Goal: Transaction & Acquisition: Purchase product/service

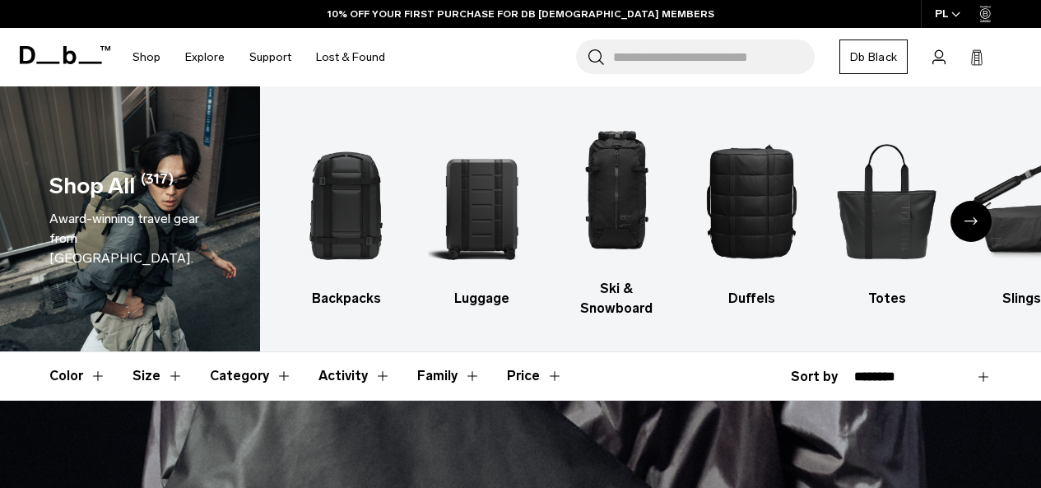
click at [76, 361] on button "Color" at bounding box center [77, 376] width 57 height 48
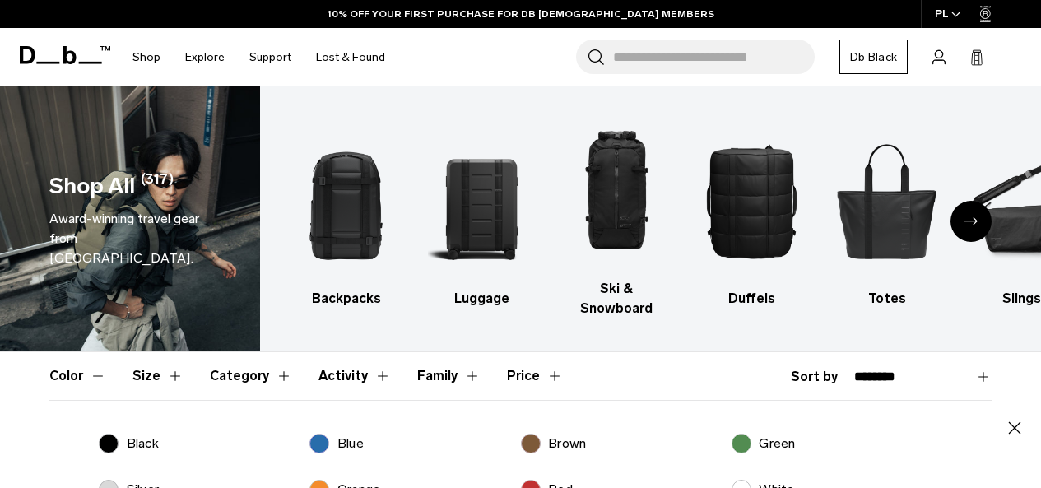
click at [109, 434] on label "Black" at bounding box center [129, 444] width 60 height 20
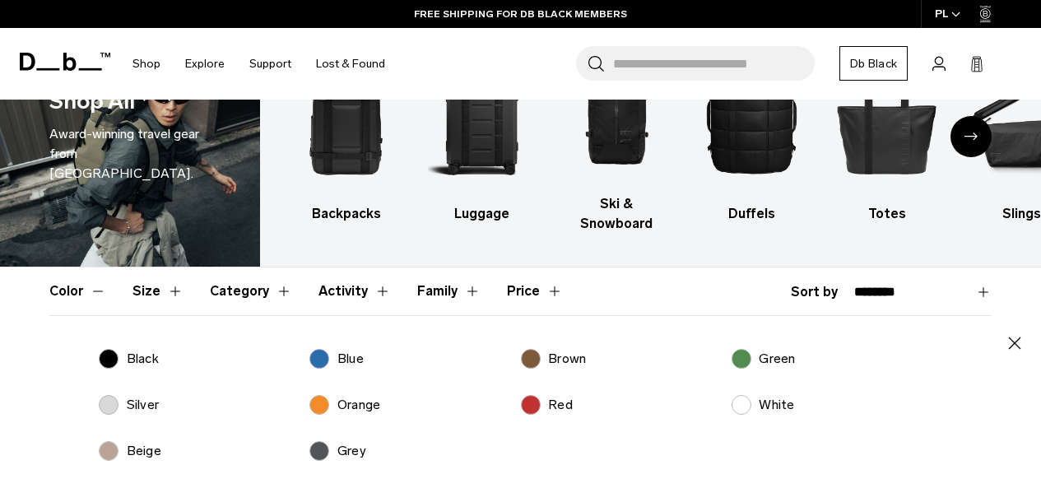
scroll to position [165, 0]
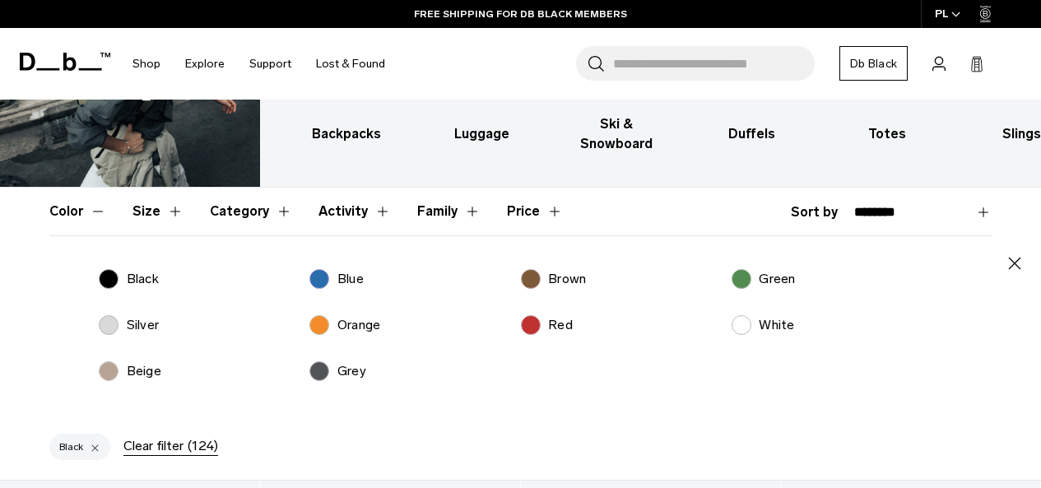
click at [132, 269] on p "Black" at bounding box center [143, 279] width 32 height 20
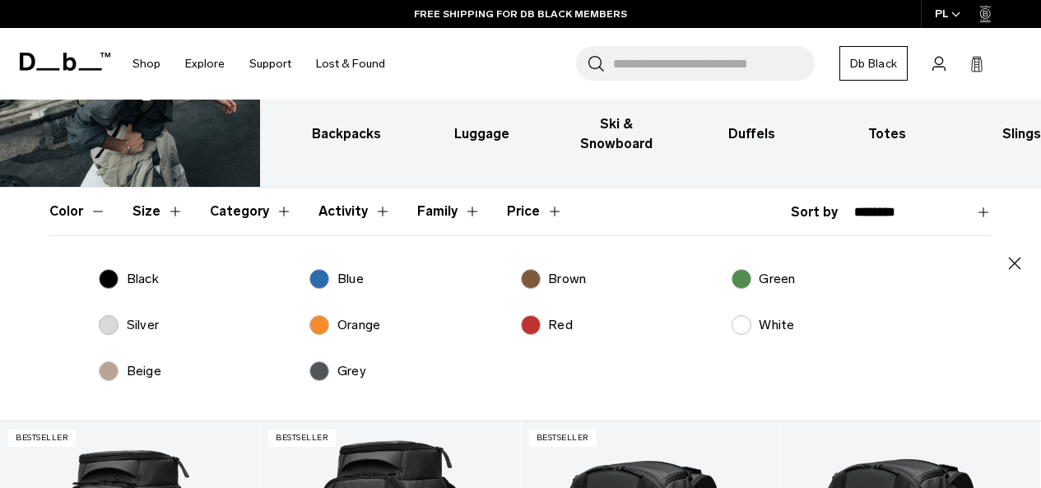
click at [132, 269] on p "Black" at bounding box center [143, 279] width 32 height 20
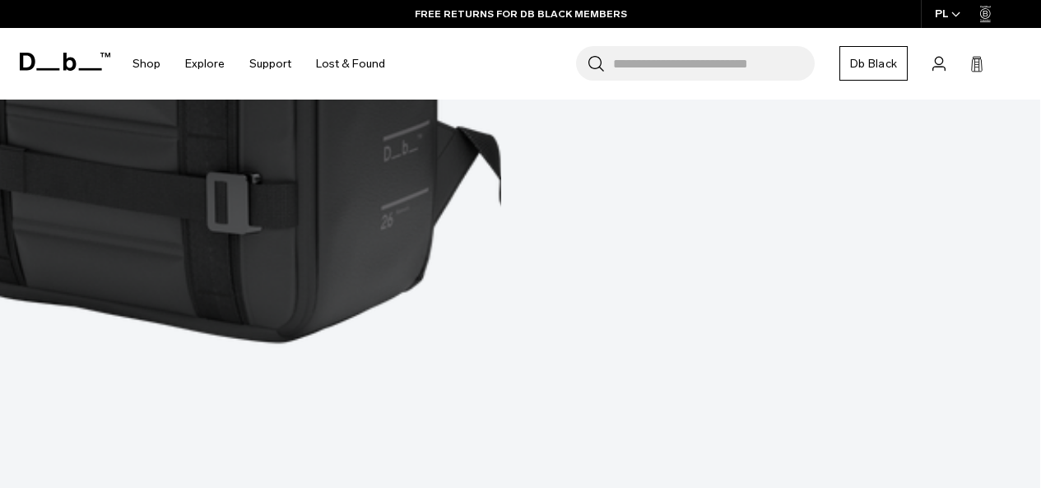
scroll to position [5227, 0]
